Goal: Task Accomplishment & Management: Use online tool/utility

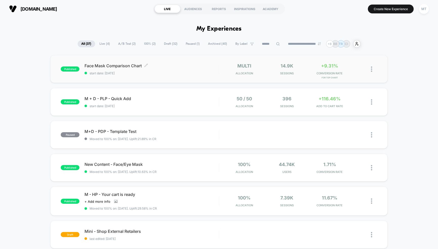
click at [171, 68] on span "Face Mask Comparison Chart Click to edit experience details" at bounding box center [152, 65] width 134 height 5
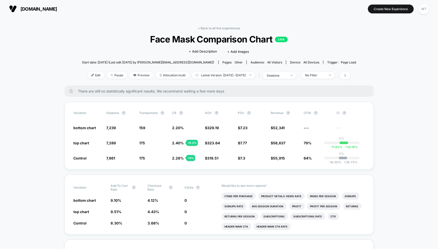
scroll to position [18, 0]
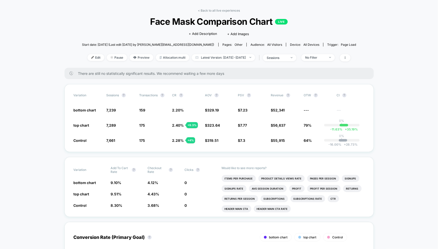
click at [205, 10] on link "< Back to all live experiences" at bounding box center [219, 11] width 42 height 4
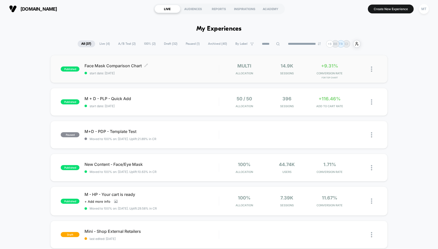
click at [105, 66] on span "Face Mask Comparison Chart Click to edit experience details" at bounding box center [152, 65] width 134 height 5
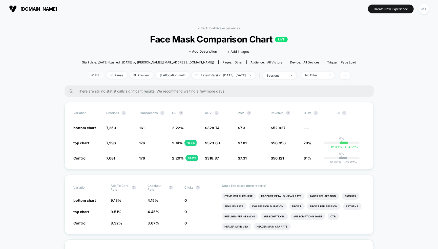
click at [91, 75] on img at bounding box center [92, 75] width 3 height 3
